Goal: Navigation & Orientation: Find specific page/section

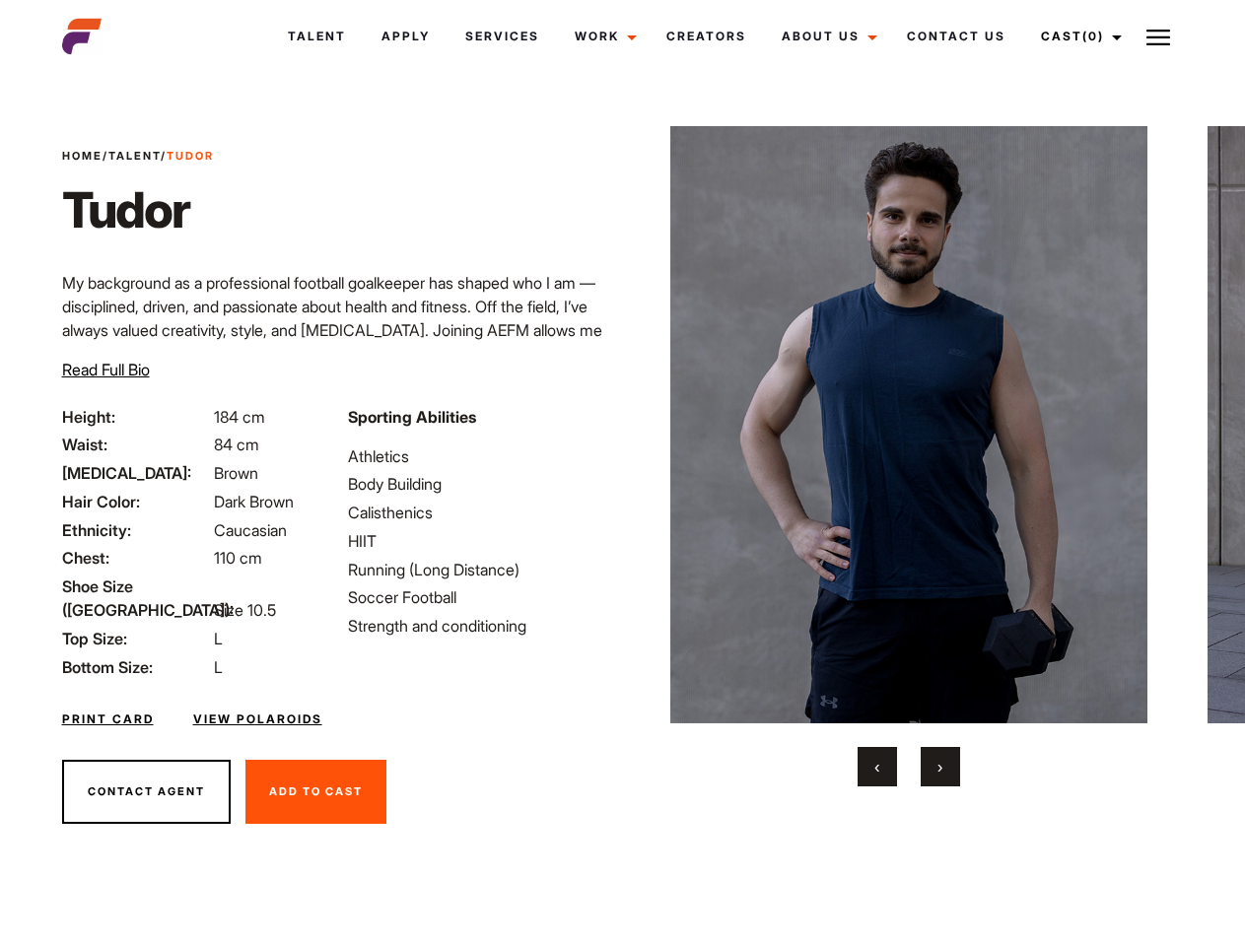
click at [1077, 36] on link "Cast (0)" at bounding box center [1078, 36] width 110 height 53
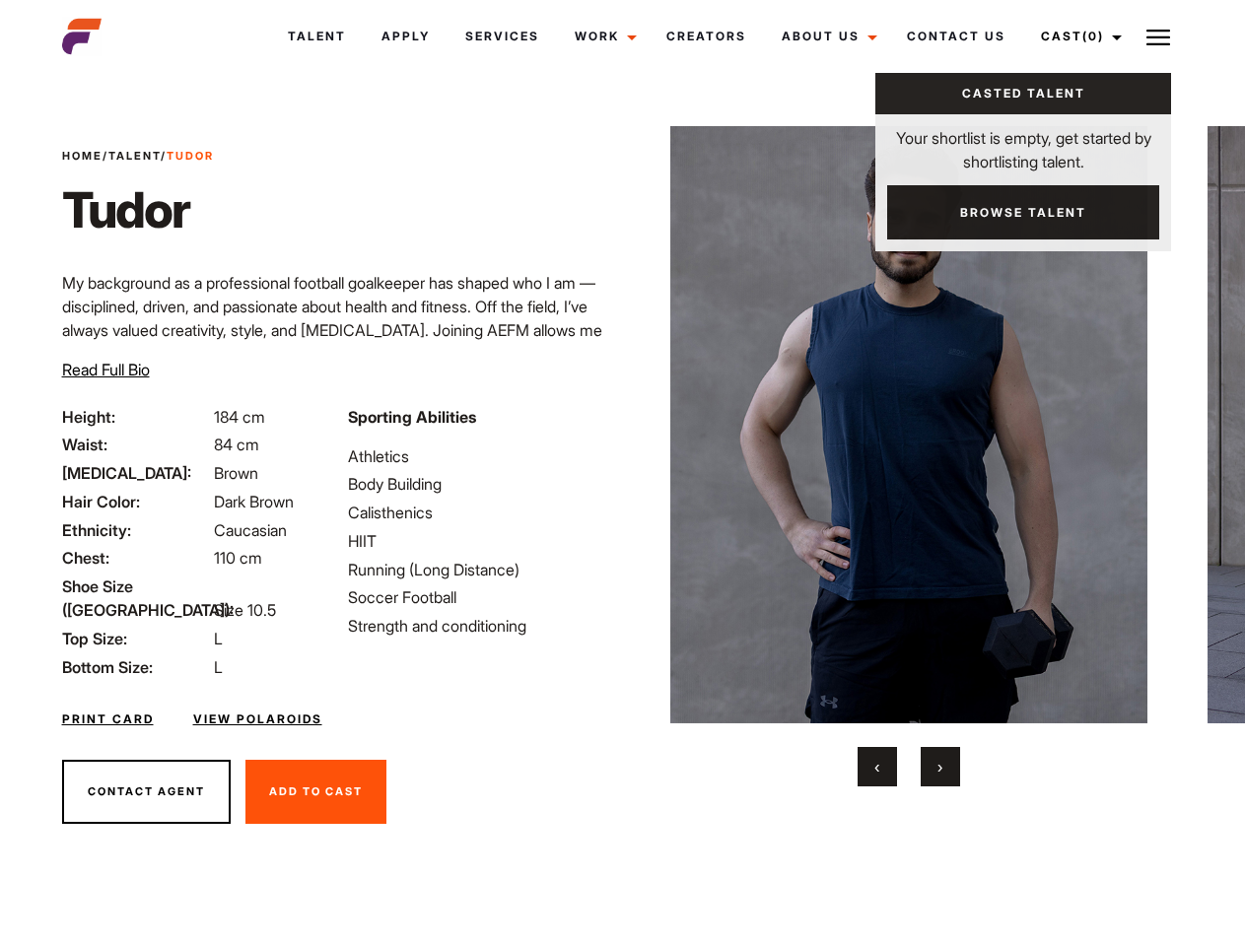
click at [1158, 36] on img at bounding box center [1159, 38] width 24 height 24
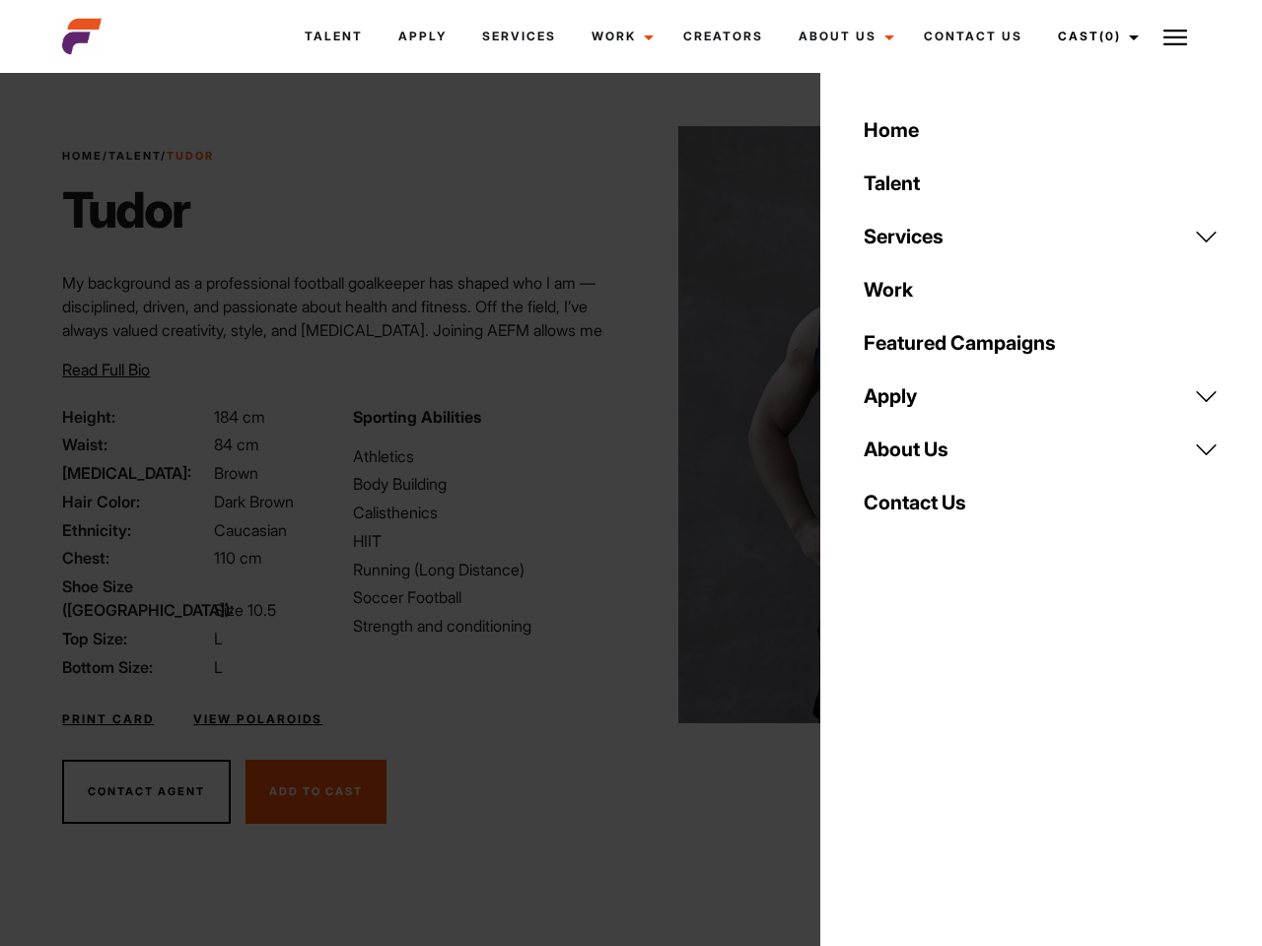
click at [908, 456] on img at bounding box center [917, 424] width 478 height 597
click at [622, 425] on div "Sporting Abilities Athletics Body Building Calisthenics HIIT Running (Long Dist…" at bounding box center [486, 542] width 290 height 274
click at [877, 767] on div "Home Talent Services Talent Casting Photography Videography Creative Hair and M…" at bounding box center [1041, 473] width 442 height 946
click at [940, 767] on div "Home Talent Services Talent Casting Photography Videography Creative Hair and M…" at bounding box center [1041, 473] width 442 height 946
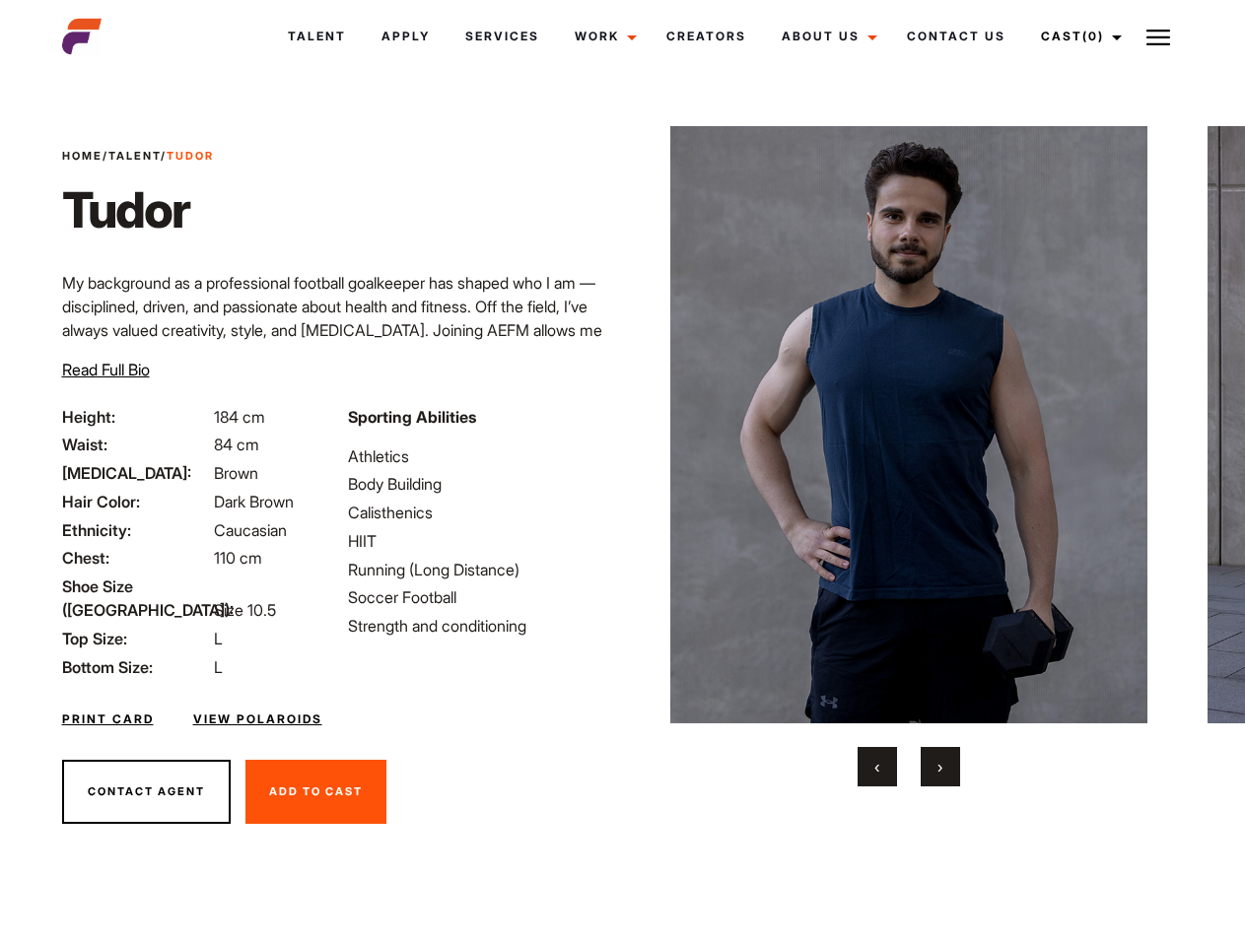
click at [1077, 36] on link "Cast (0)" at bounding box center [1078, 36] width 110 height 53
click at [1158, 36] on img at bounding box center [1159, 38] width 24 height 24
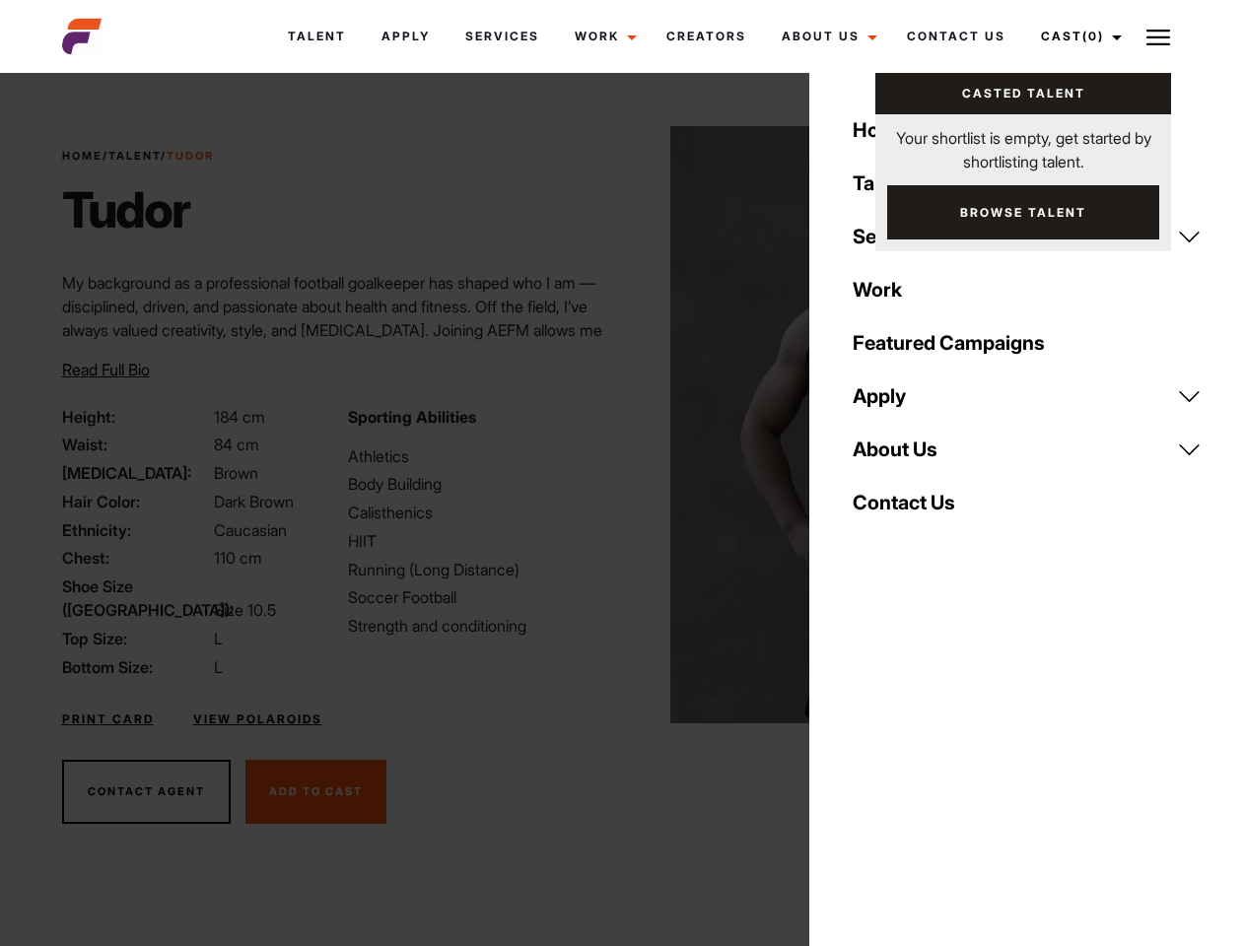
click at [908, 456] on img at bounding box center [909, 424] width 478 height 597
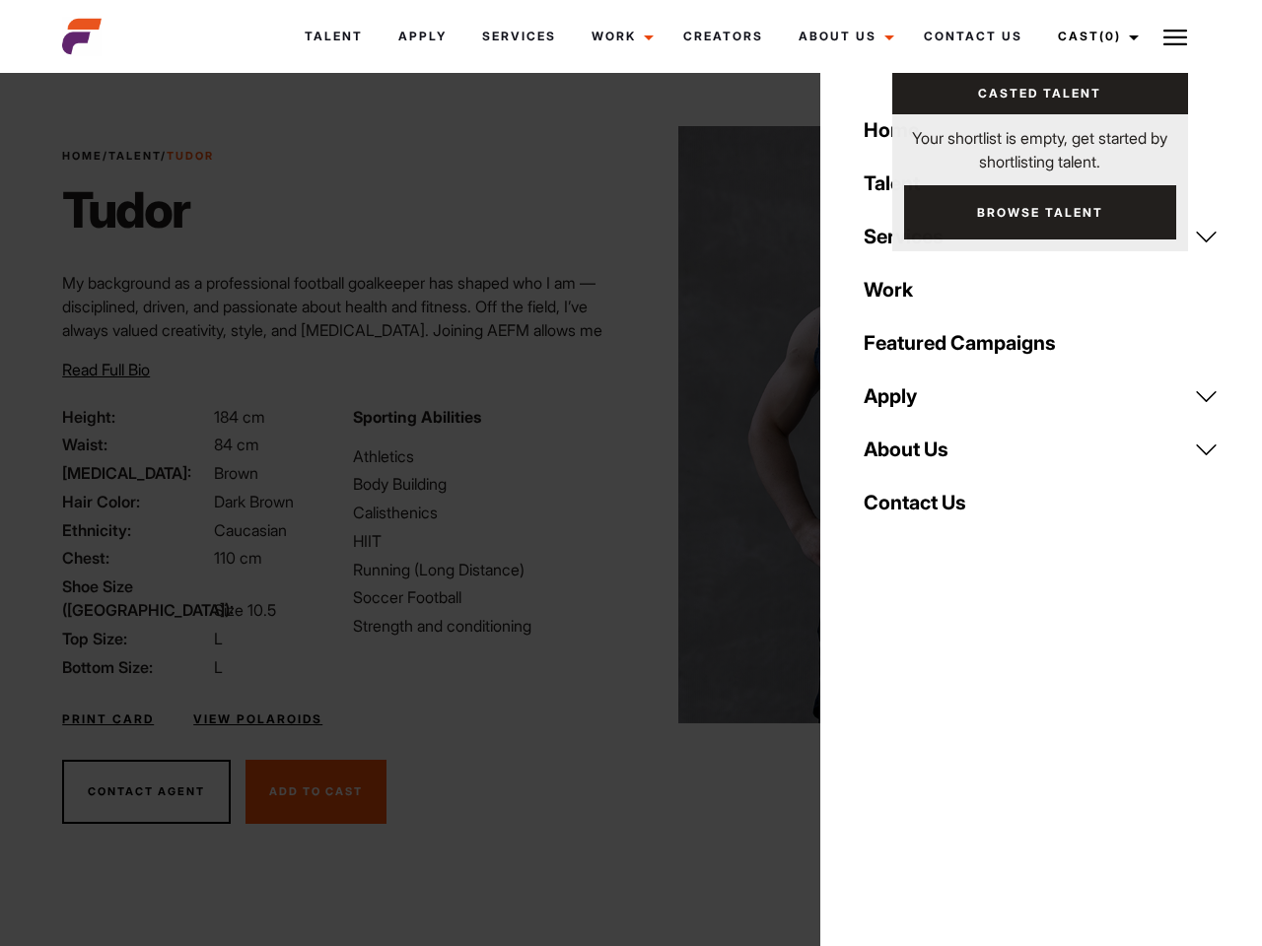
click at [622, 425] on div "Sporting Abilities Athletics Body Building Calisthenics HIIT Running (Long Dist…" at bounding box center [486, 542] width 290 height 274
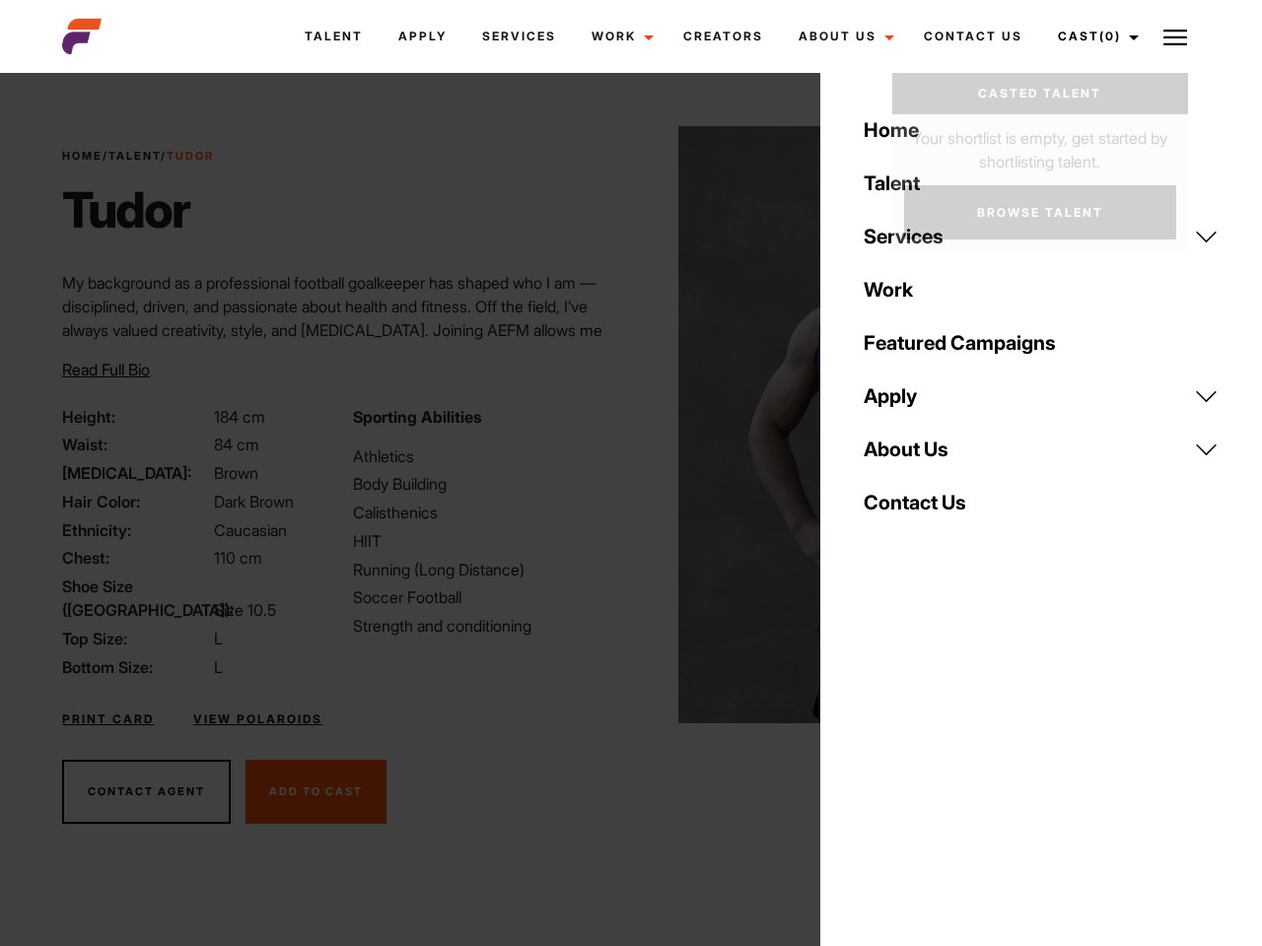
click at [877, 767] on div "Home Talent Services Talent Casting Photography Videography Creative Hair and M…" at bounding box center [1041, 473] width 442 height 946
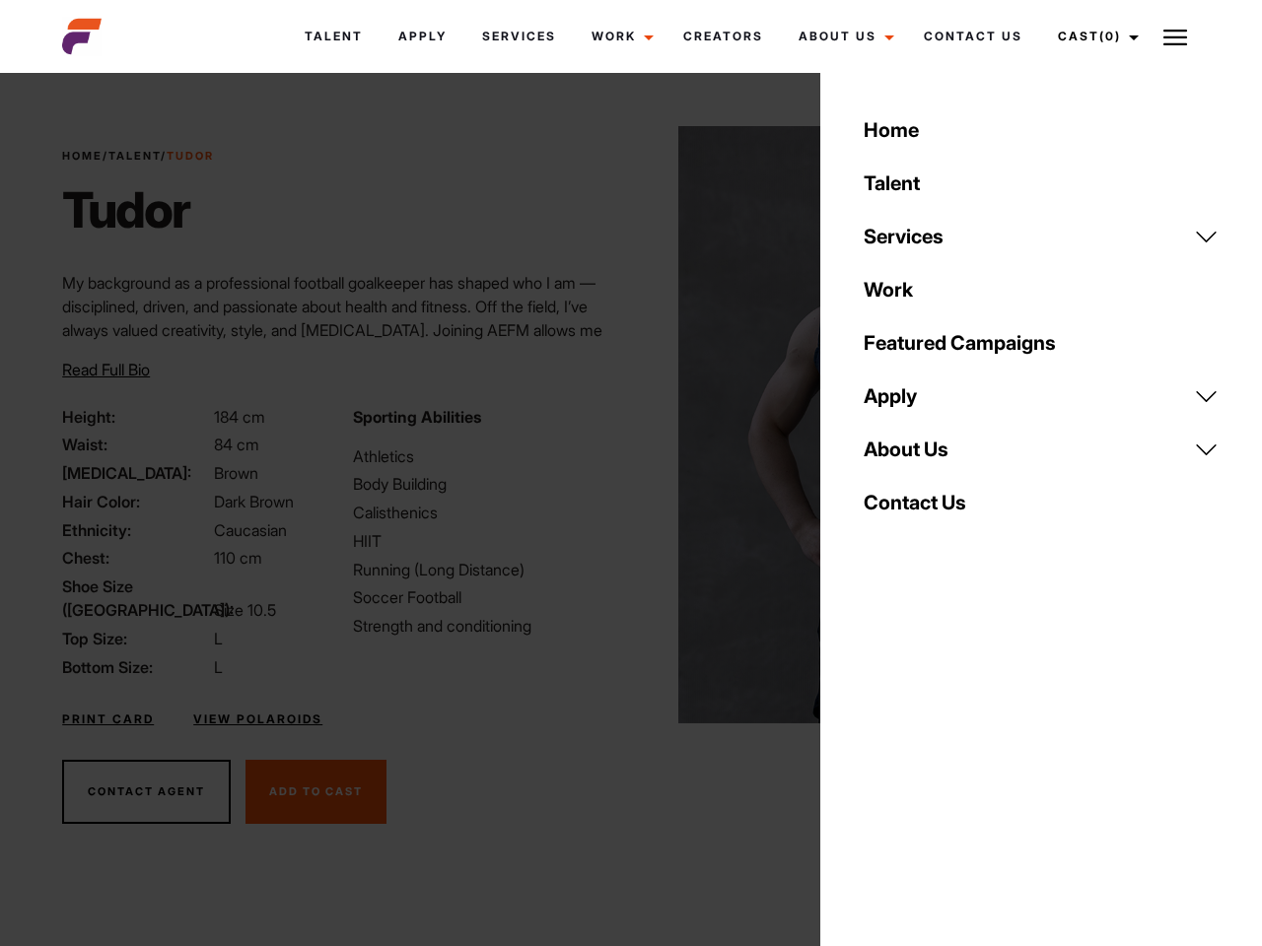
click at [940, 767] on div "Home Talent Services Talent Casting Photography Videography Creative Hair and M…" at bounding box center [1041, 473] width 442 height 946
